Goal: Task Accomplishment & Management: Use online tool/utility

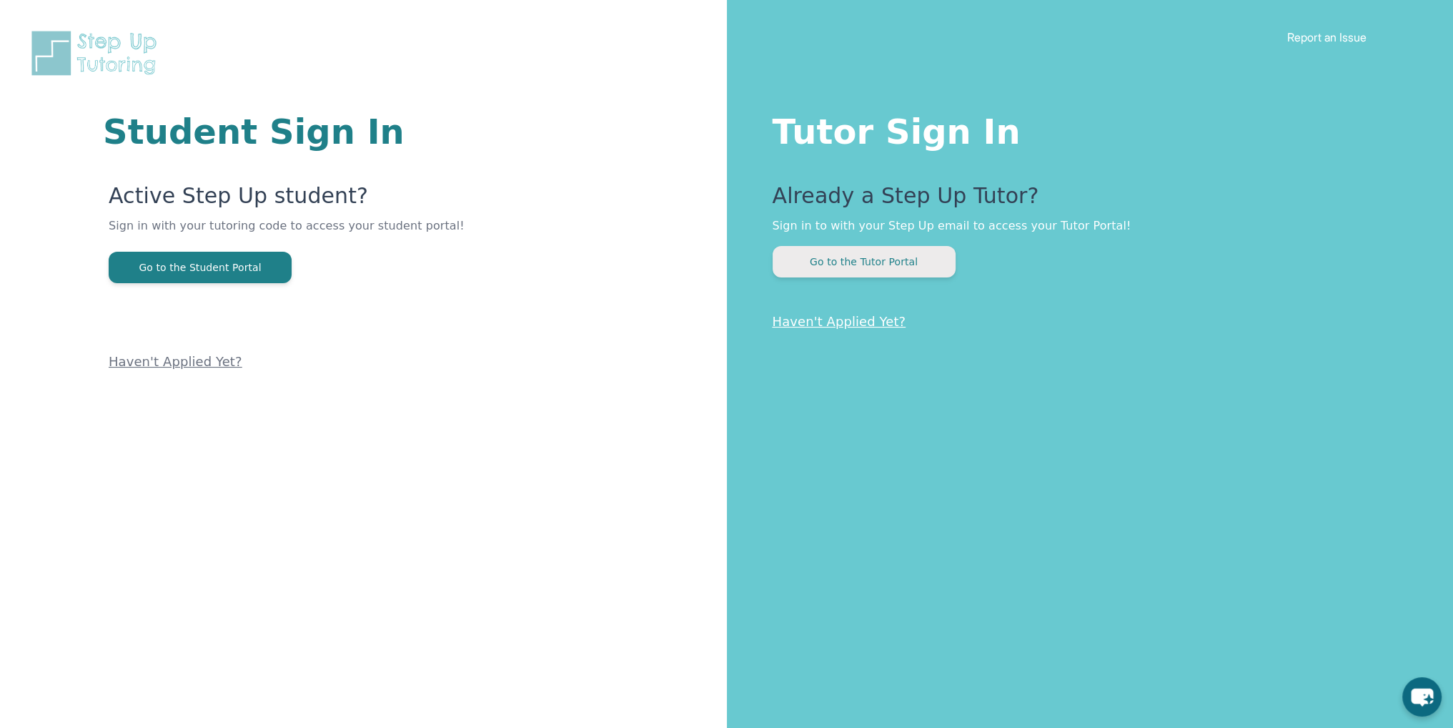
click at [844, 255] on button "Go to the Tutor Portal" at bounding box center [864, 261] width 183 height 31
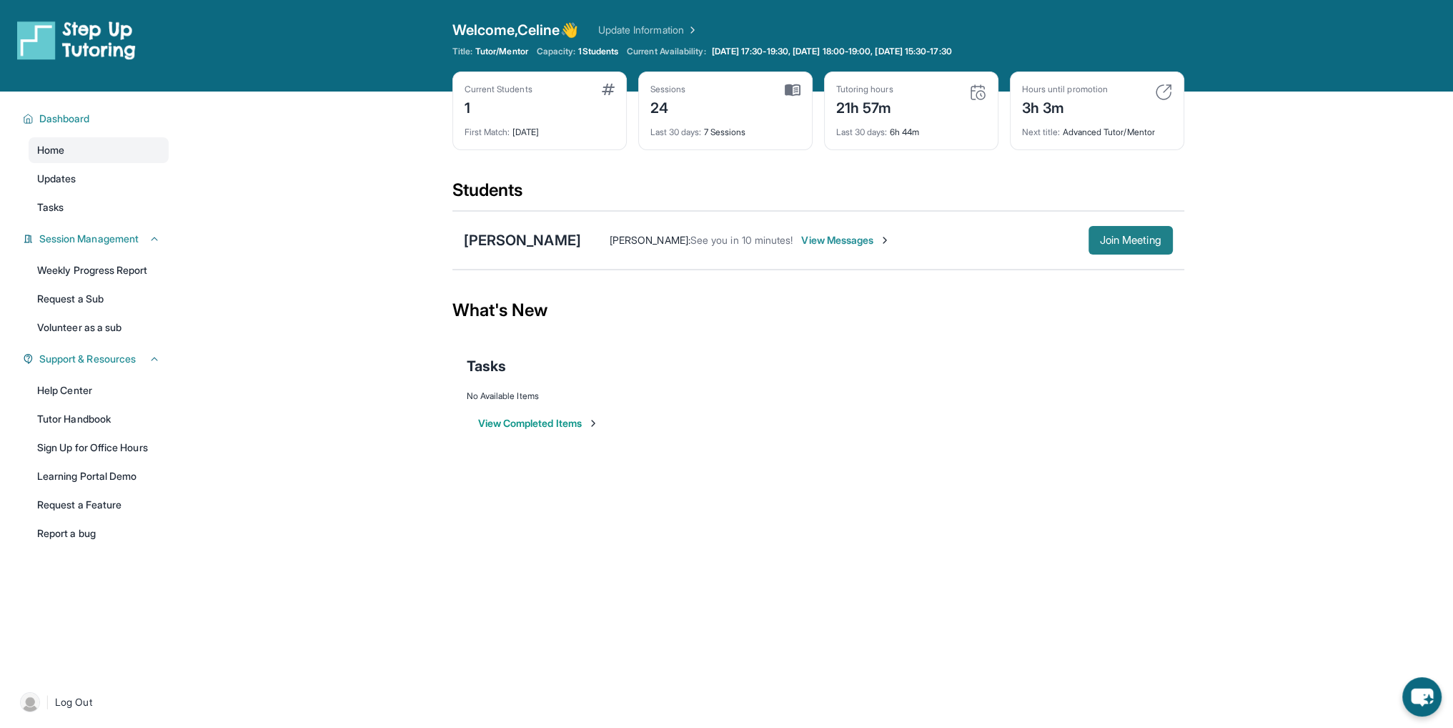
click at [1112, 238] on span "Join Meeting" at bounding box center [1130, 240] width 61 height 9
click at [1124, 232] on button "Join Meeting" at bounding box center [1131, 240] width 84 height 29
click at [1121, 247] on button "Join Meeting" at bounding box center [1131, 240] width 84 height 29
click at [1109, 241] on span "Join Meeting" at bounding box center [1130, 240] width 61 height 9
